Goal: Task Accomplishment & Management: Use online tool/utility

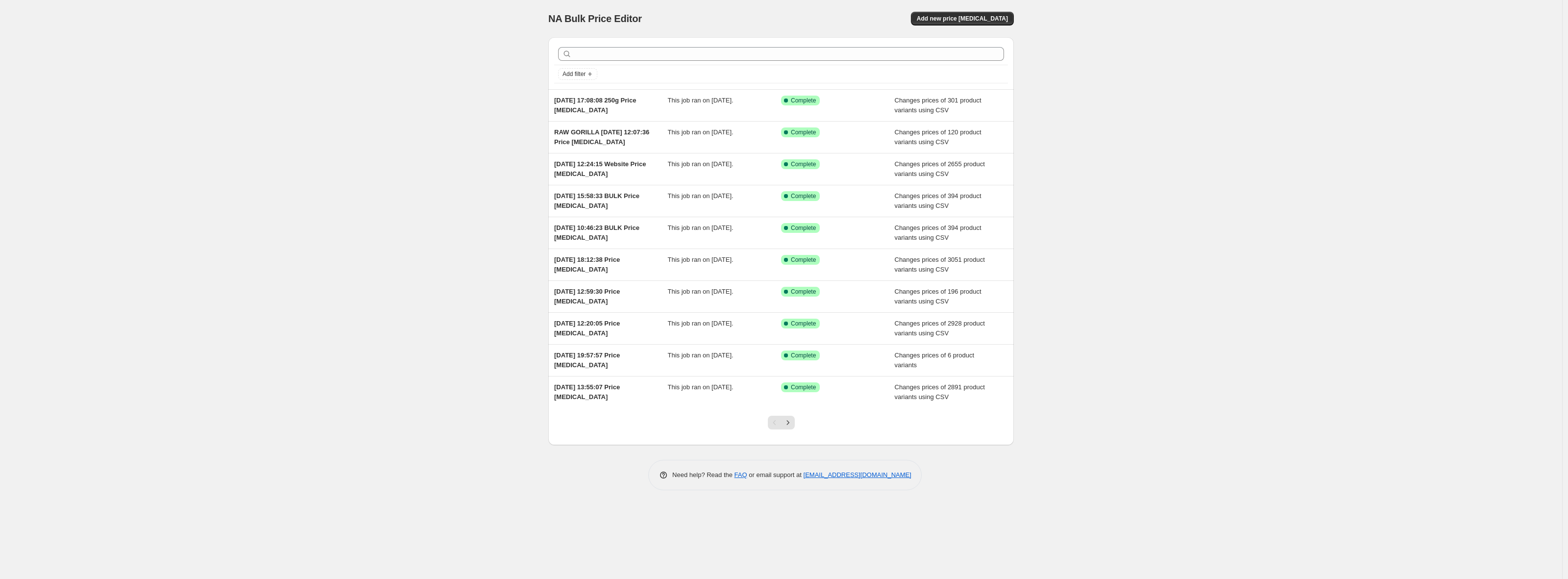
click at [317, 130] on div "NA Bulk Price Editor. This page is ready NA Bulk Price Editor Add new price [ME…" at bounding box center [781, 289] width 1562 height 579
click at [1249, 102] on div "NA Bulk Price Editor. This page is ready NA Bulk Price Editor Add new price [ME…" at bounding box center [781, 289] width 1562 height 579
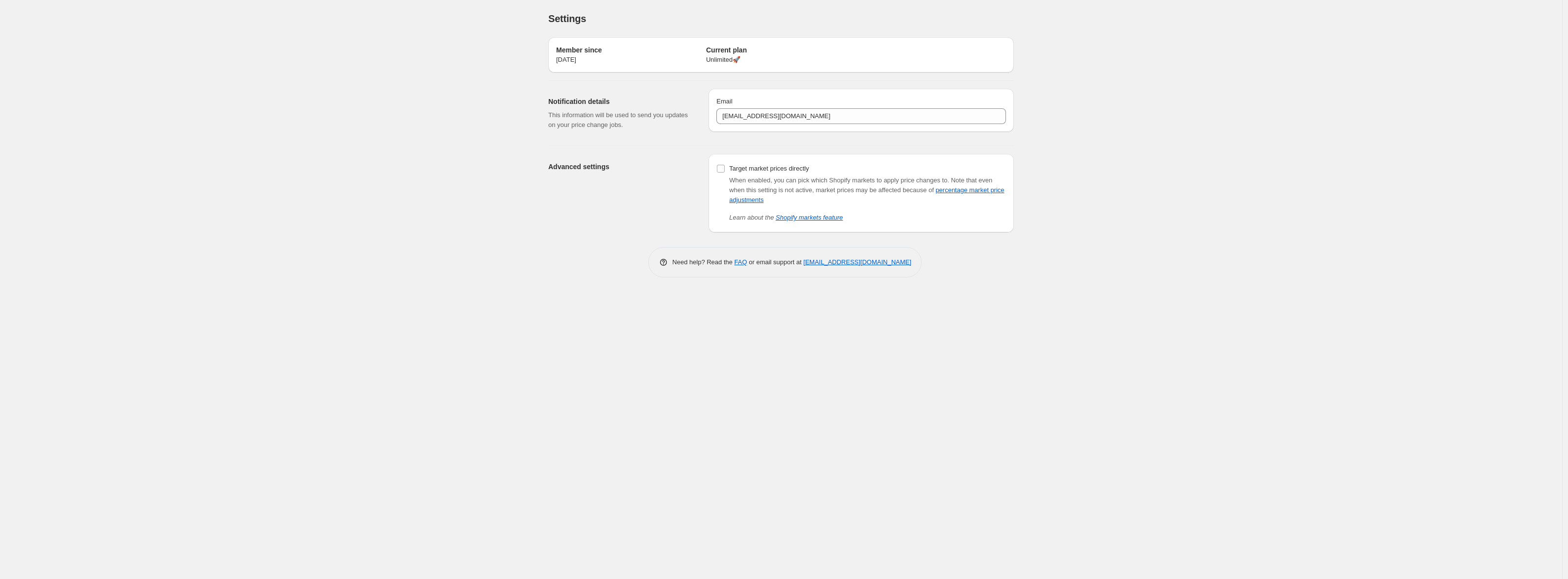
click at [363, 241] on div "Settings. This page is ready Settings Member since [DATE] Current plan Unlimite…" at bounding box center [781, 289] width 1562 height 579
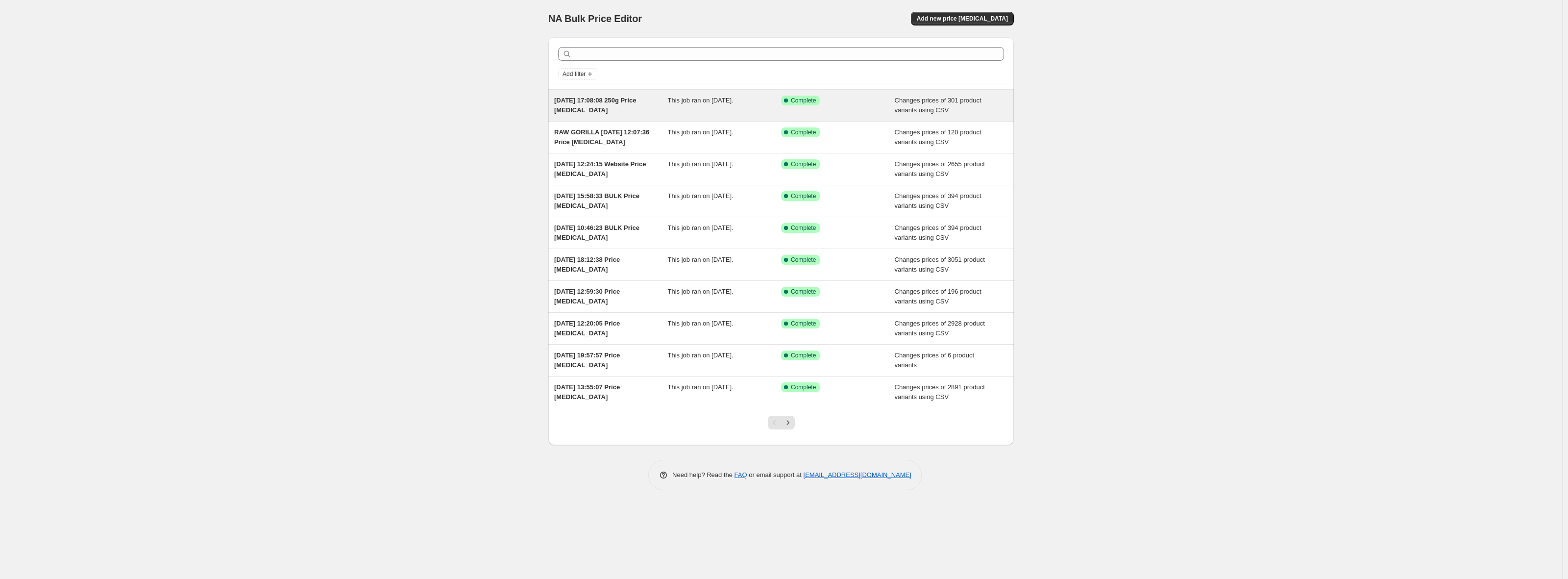
click at [623, 104] on span "[DATE] 17:08:08 250g Price [MEDICAL_DATA]" at bounding box center [595, 105] width 82 height 17
click at [978, 21] on span "Add new price [MEDICAL_DATA]" at bounding box center [962, 18] width 91 height 8
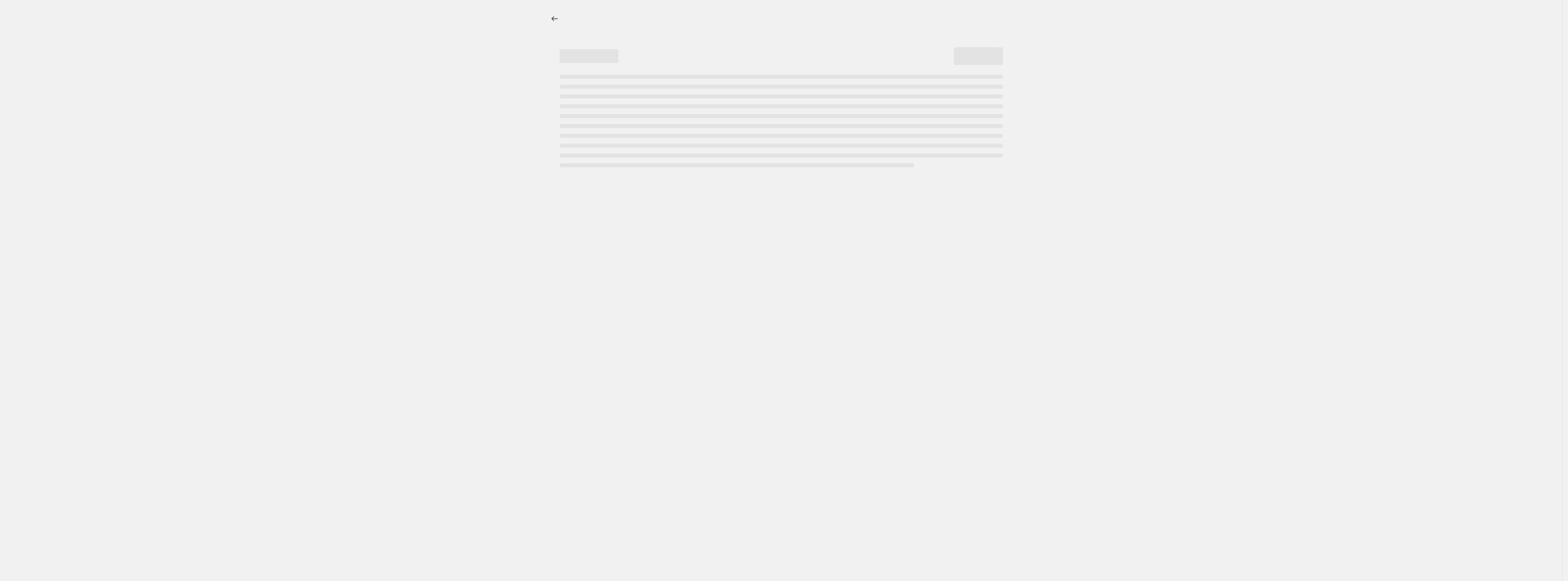
select select "percentage"
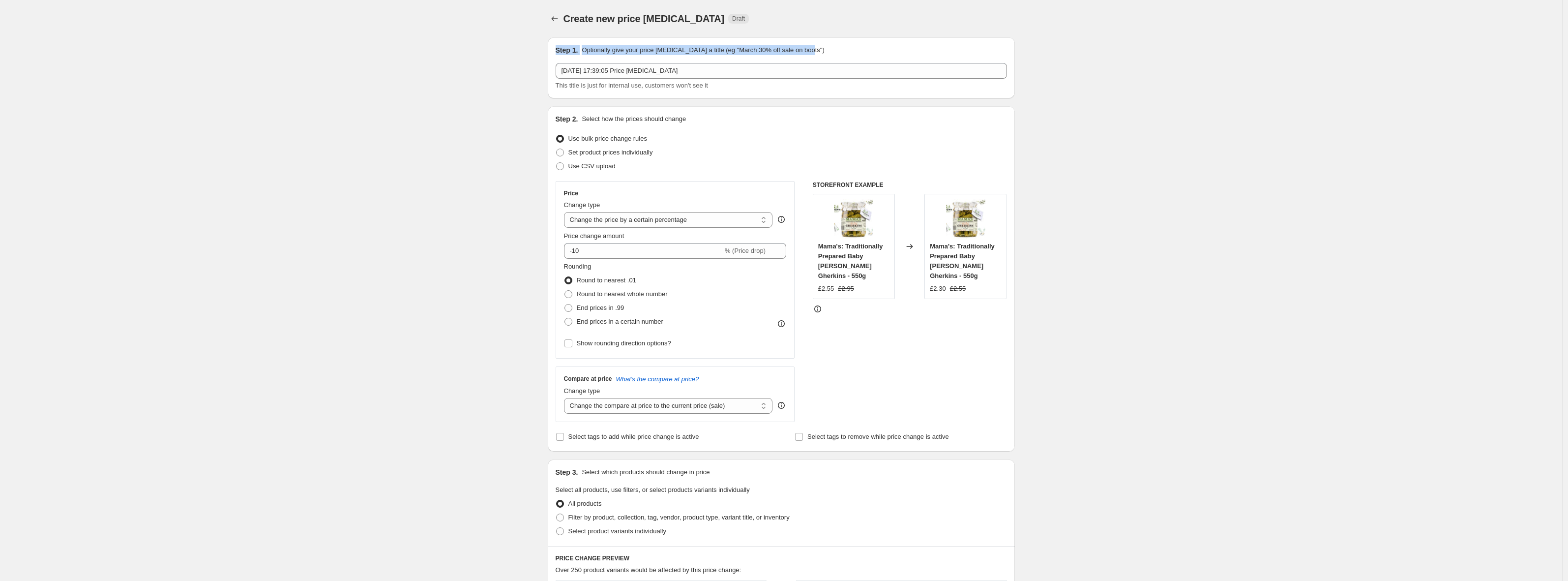
drag, startPoint x: 804, startPoint y: 49, endPoint x: 544, endPoint y: 52, distance: 260.0
click at [544, 52] on div "Step 1. Optionally give your price [MEDICAL_DATA] a title (eg "March 30% off sa…" at bounding box center [778, 478] width 475 height 897
click at [1154, 84] on div "Create new price [MEDICAL_DATA]. This page is ready Create new price [MEDICAL_D…" at bounding box center [781, 493] width 1562 height 986
click at [1328, 153] on div "Create new price [MEDICAL_DATA]. This page is ready Create new price [MEDICAL_D…" at bounding box center [781, 493] width 1562 height 986
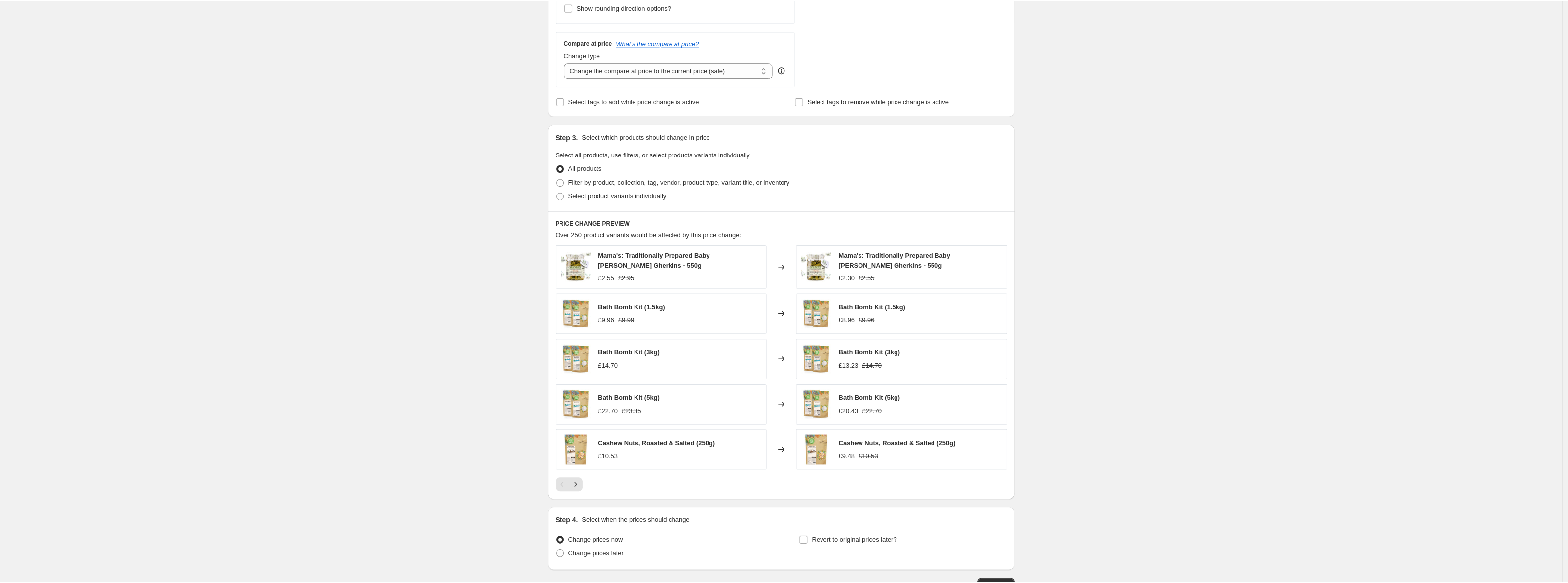
scroll to position [406, 0]
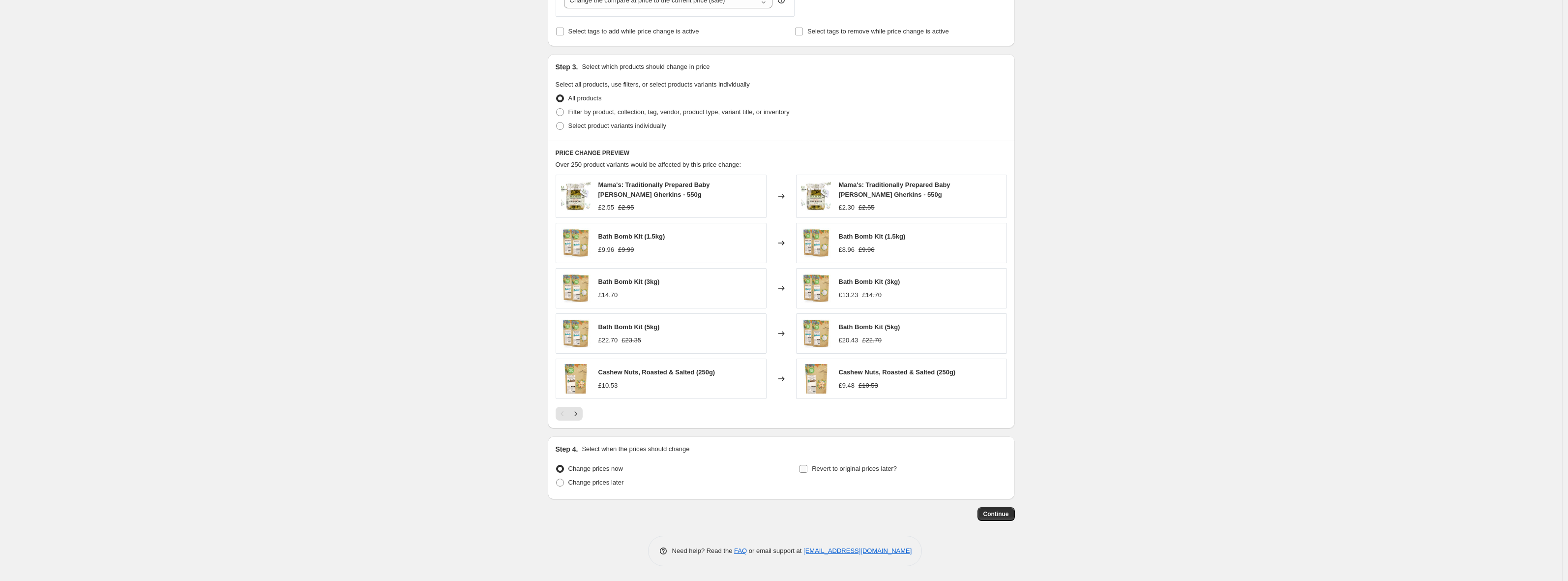
click at [830, 468] on span "Revert to original prices later?" at bounding box center [854, 469] width 85 height 7
click at [808, 468] on input "Revert to original prices later?" at bounding box center [803, 469] width 8 height 8
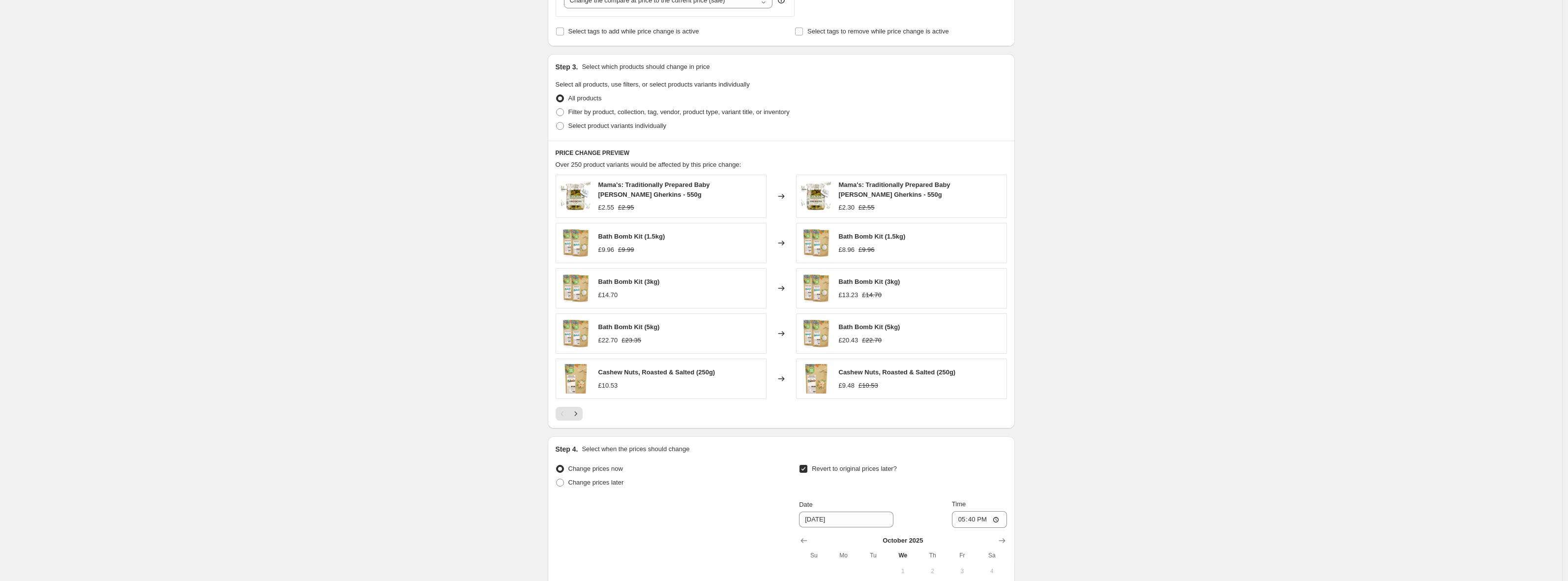
click at [830, 468] on span "Revert to original prices later?" at bounding box center [854, 469] width 85 height 7
click at [808, 468] on input "Revert to original prices later?" at bounding box center [803, 469] width 8 height 8
checkbox input "false"
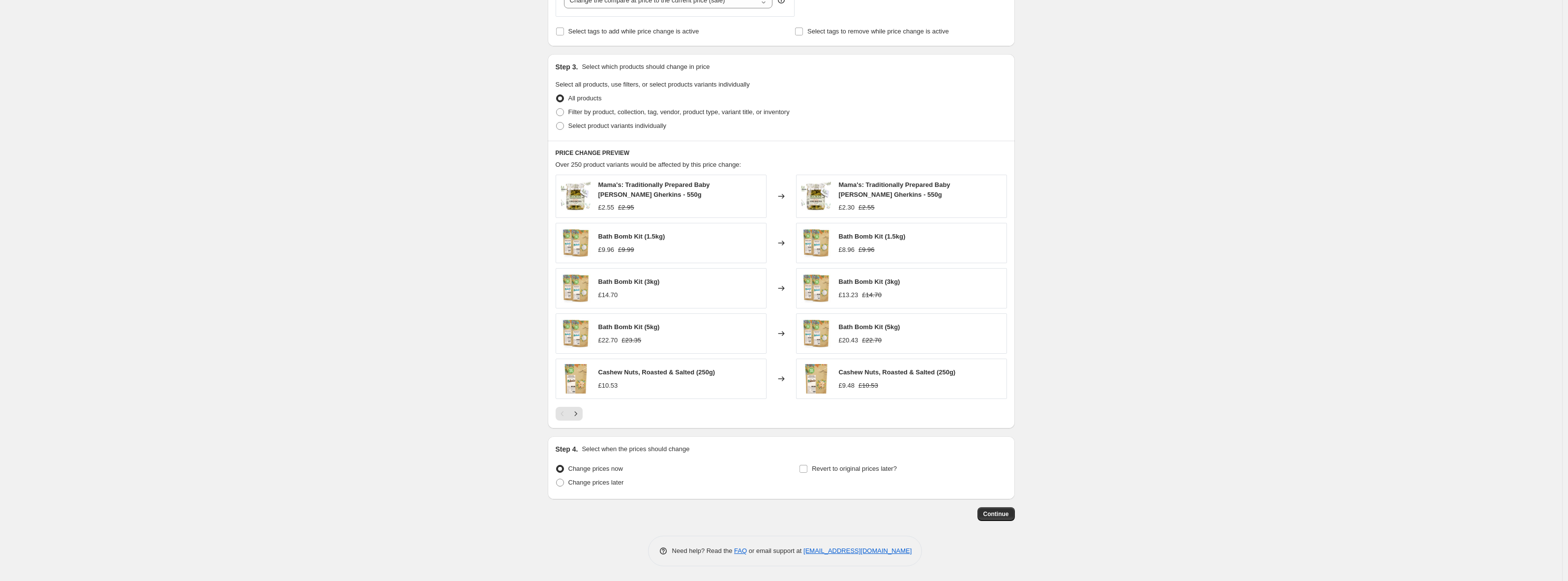
click at [1251, 384] on div "Create new price [MEDICAL_DATA]. This page is ready Create new price [MEDICAL_D…" at bounding box center [781, 88] width 1562 height 986
